Goal: Check status: Check status

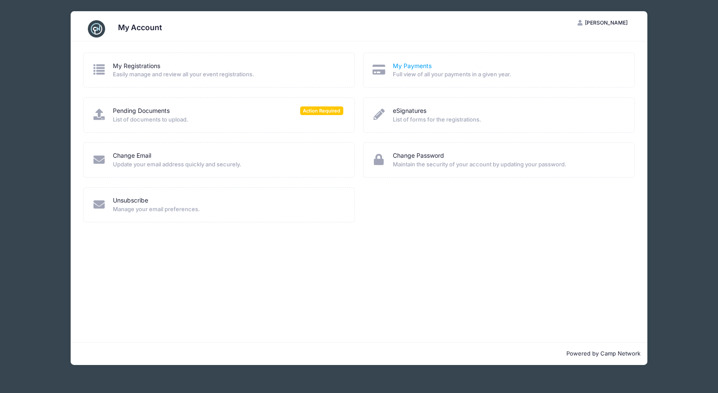
click at [423, 65] on link "My Payments" at bounding box center [412, 66] width 39 height 9
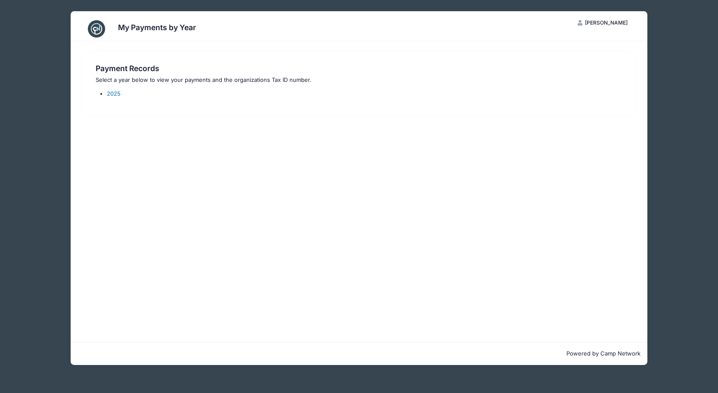
click at [116, 91] on link "2025" at bounding box center [114, 93] width 14 height 7
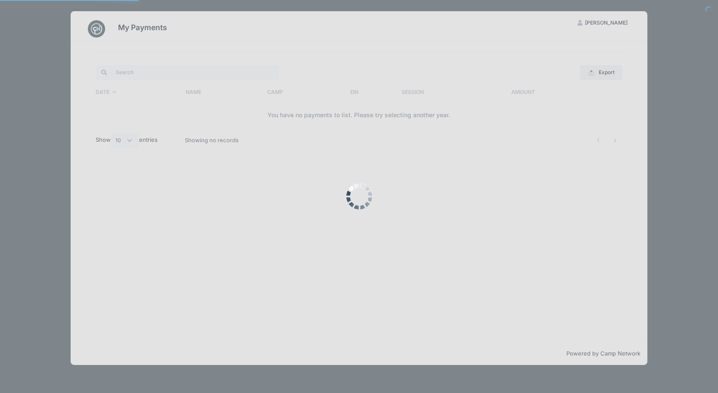
select select "10"
